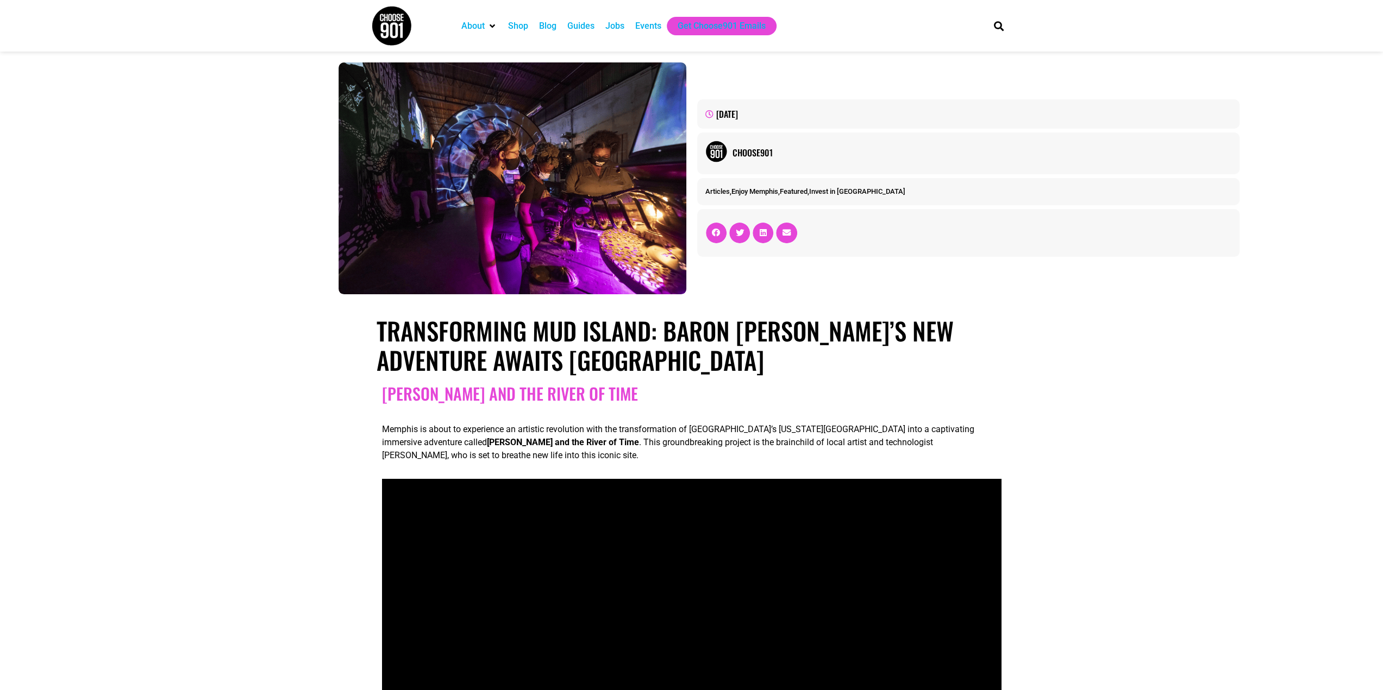
drag, startPoint x: 294, startPoint y: 381, endPoint x: 237, endPoint y: 398, distance: 59.5
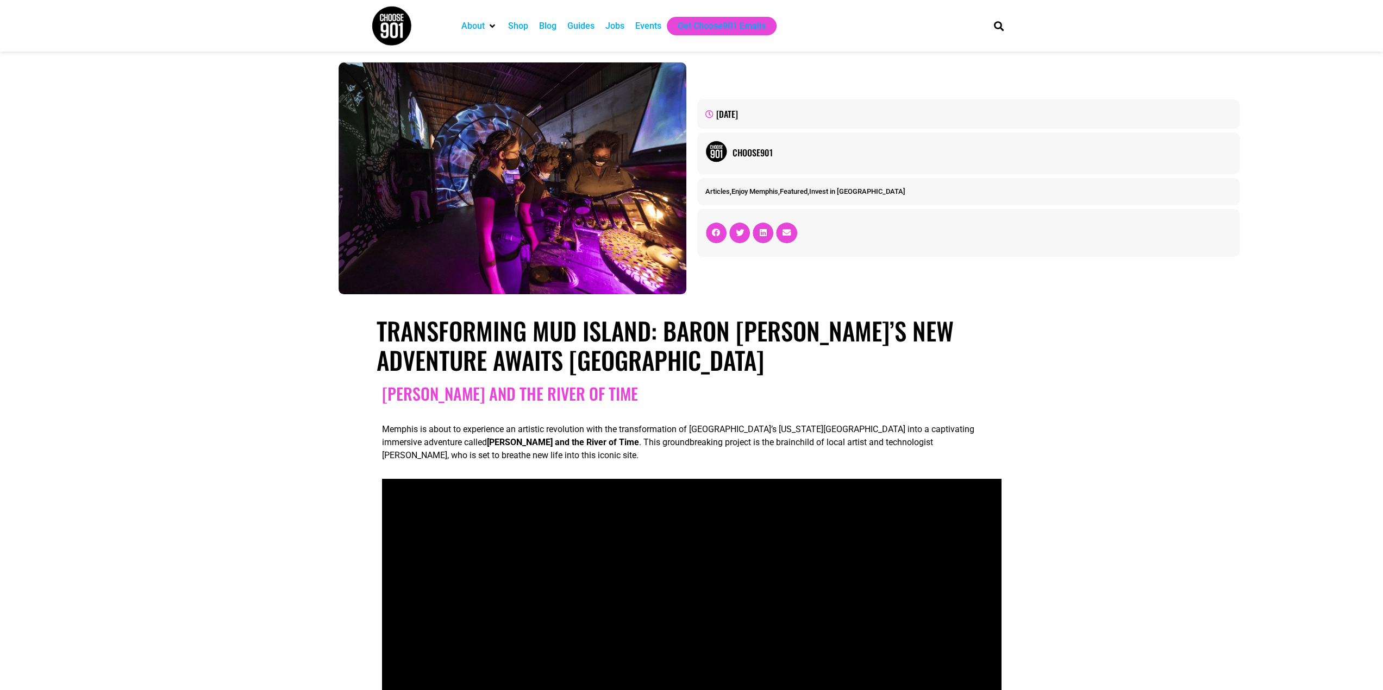
click at [436, 416] on div "Memphis is about to experience an artistic revolution with the transformation o…" at bounding box center [691, 444] width 619 height 61
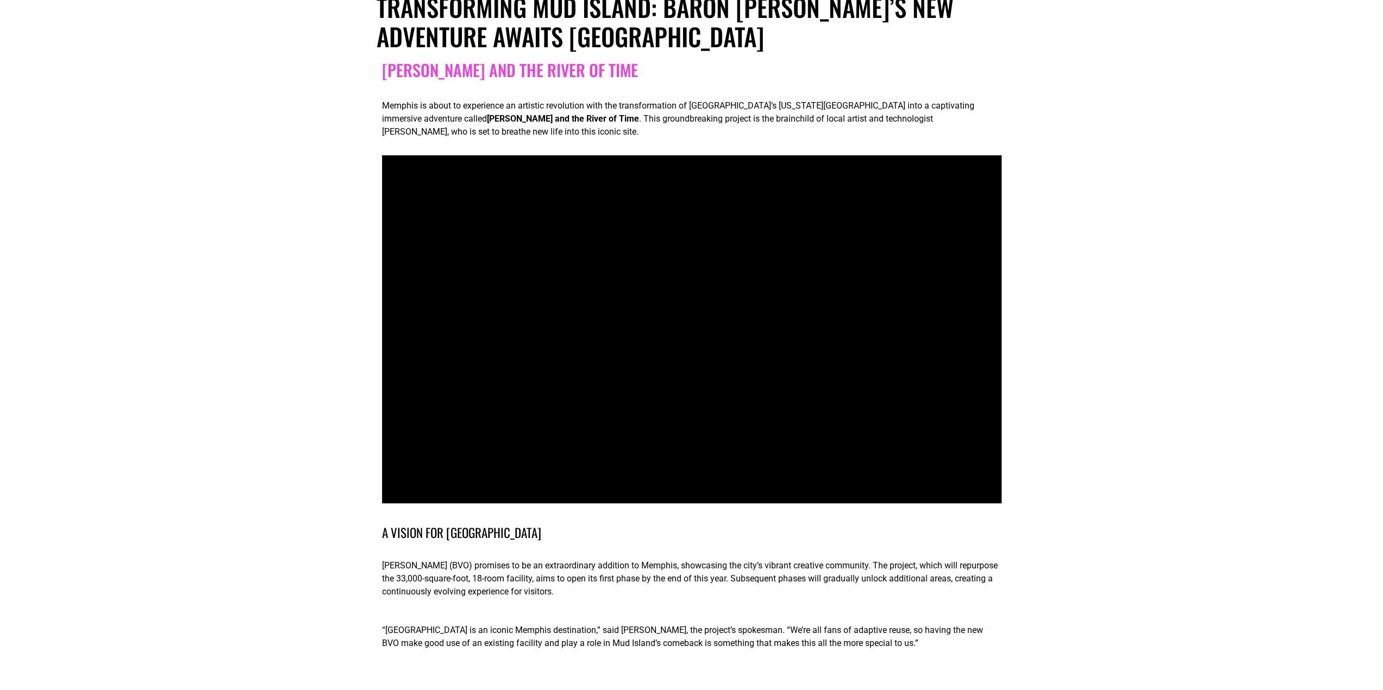
scroll to position [326, 0]
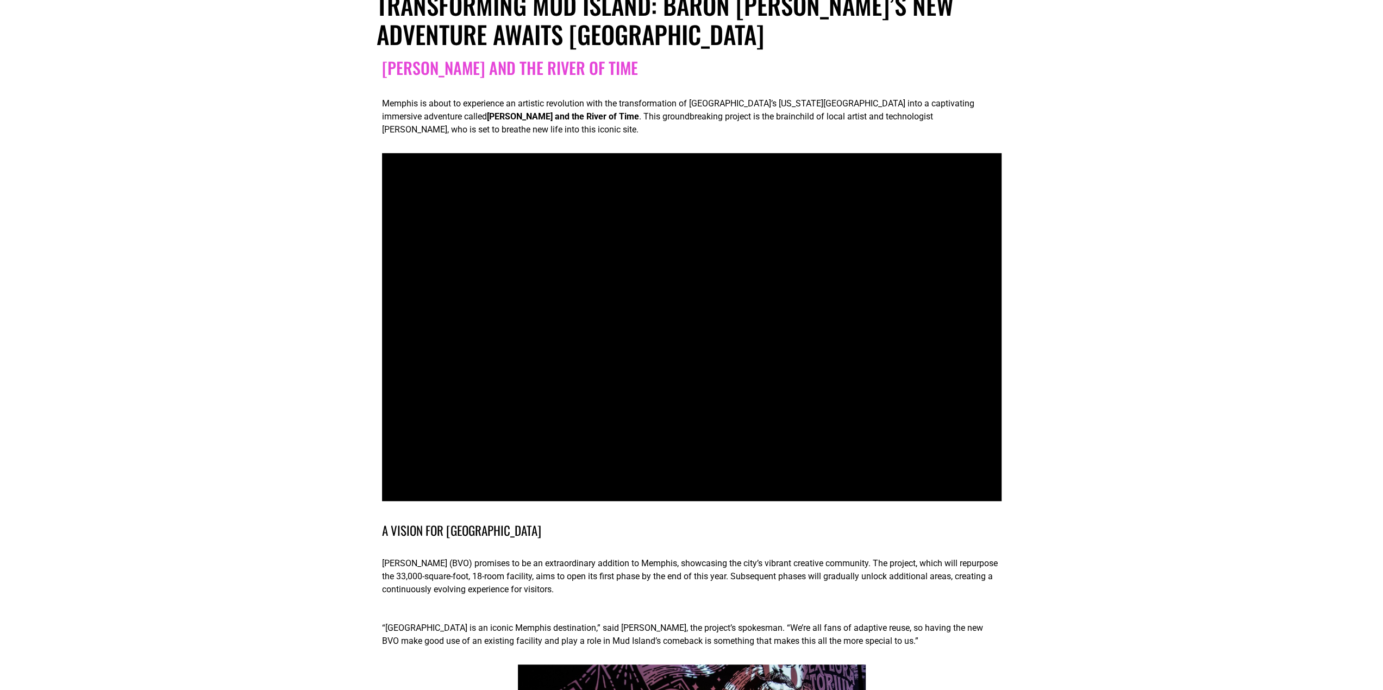
drag, startPoint x: 344, startPoint y: 387, endPoint x: 334, endPoint y: 432, distance: 45.9
drag, startPoint x: 362, startPoint y: 404, endPoint x: 338, endPoint y: 413, distance: 26.3
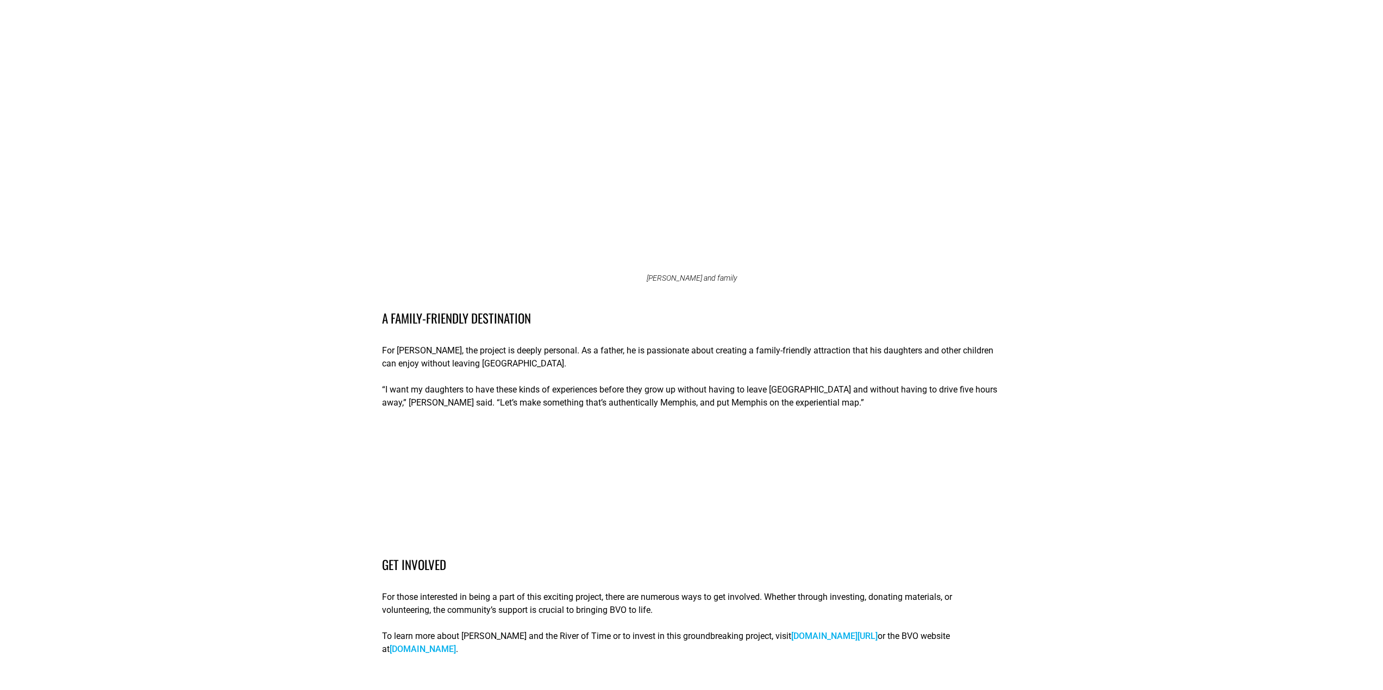
scroll to position [2010, 0]
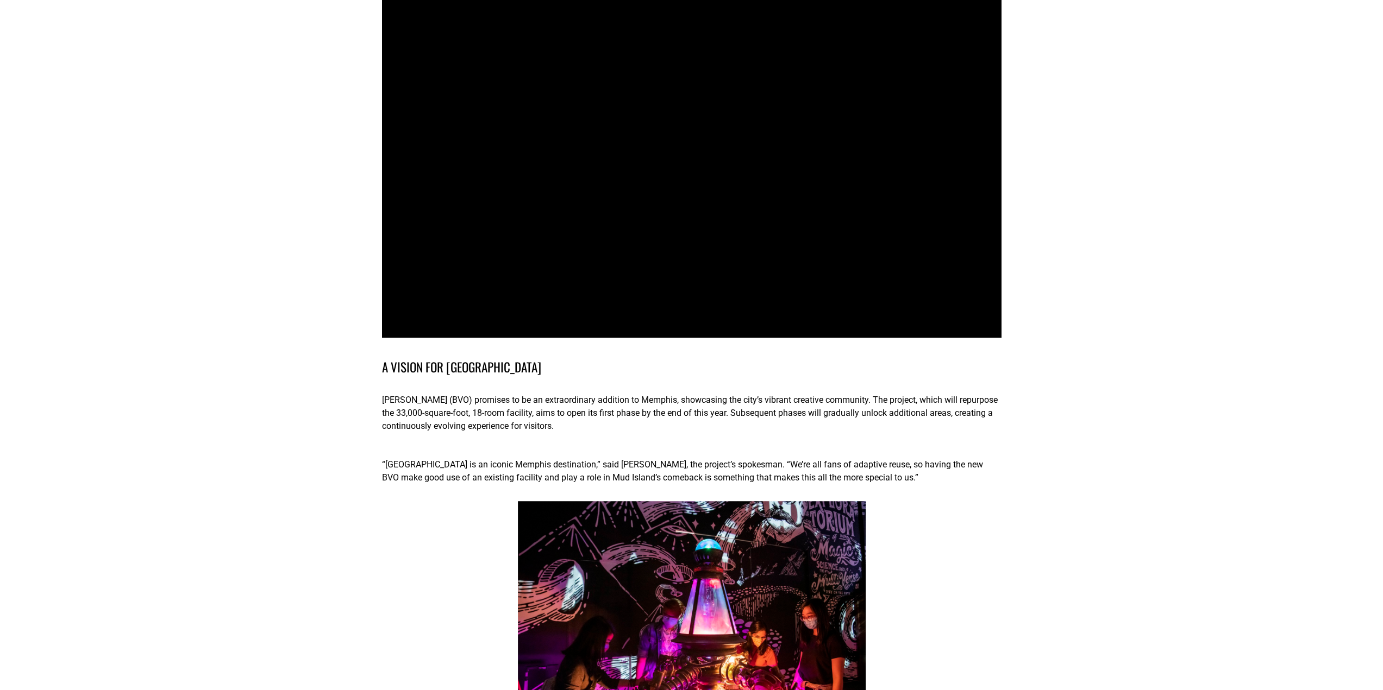
scroll to position [489, 0]
